Goal: Information Seeking & Learning: Learn about a topic

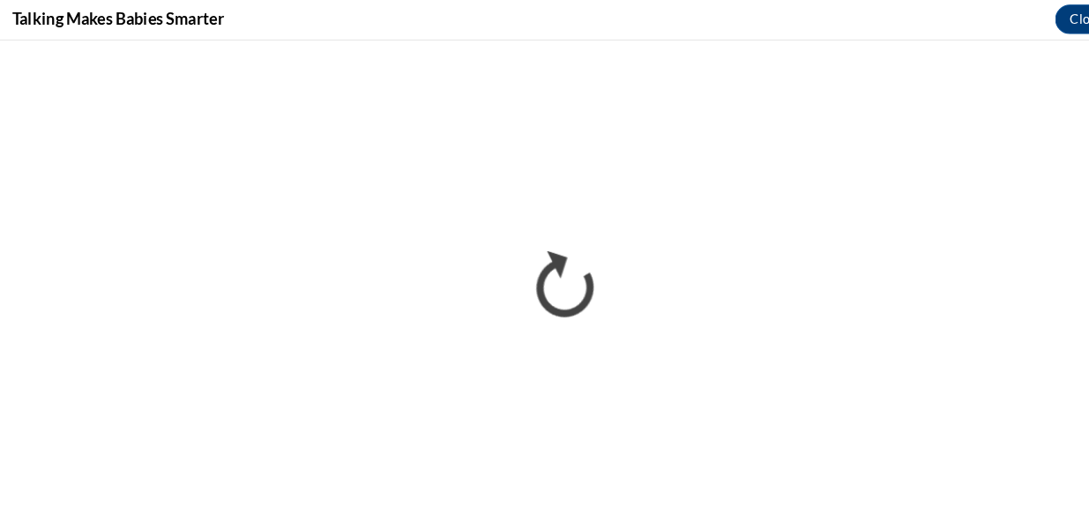
scroll to position [501, 0]
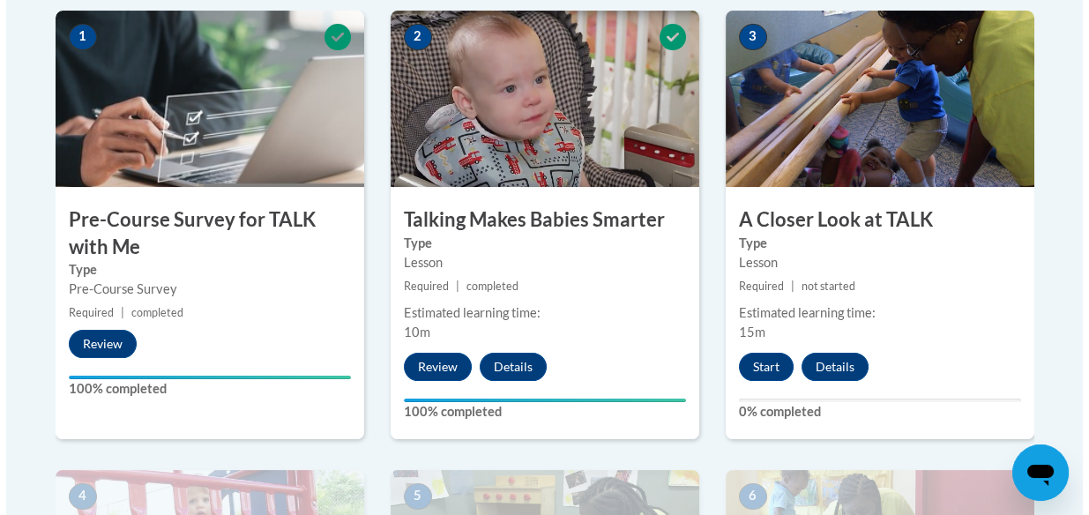
scroll to position [587, 0]
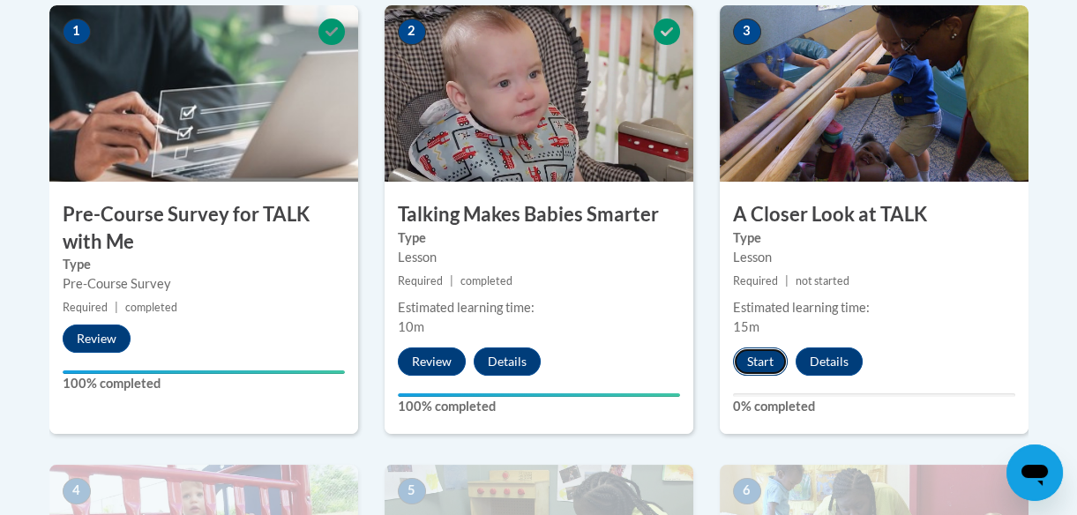
click at [764, 367] on button "Start" at bounding box center [760, 362] width 55 height 28
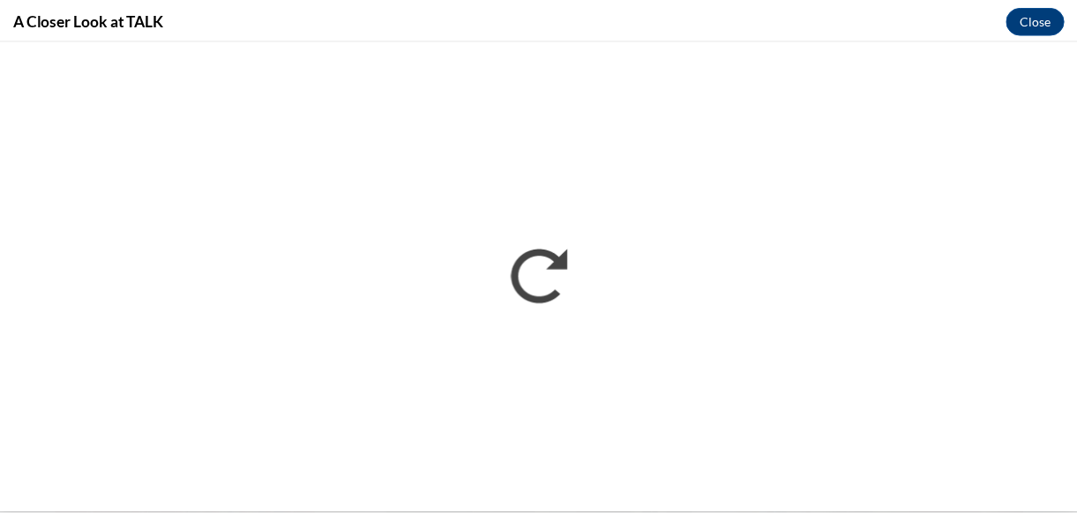
scroll to position [0, 0]
